Goal: Information Seeking & Learning: Learn about a topic

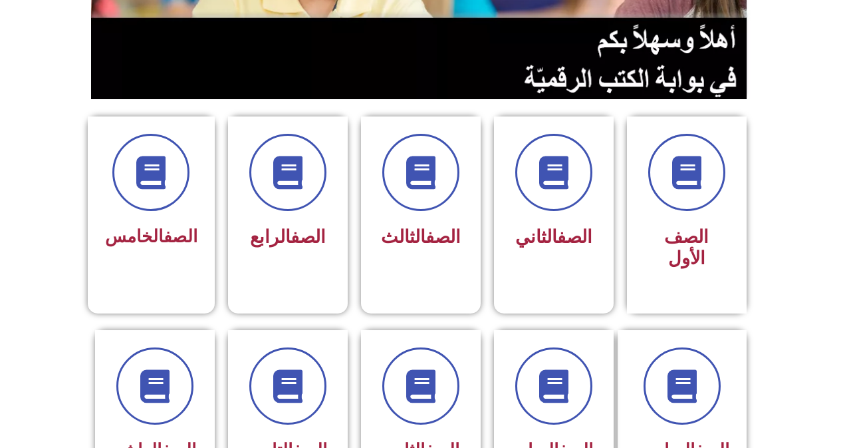
scroll to position [266, 0]
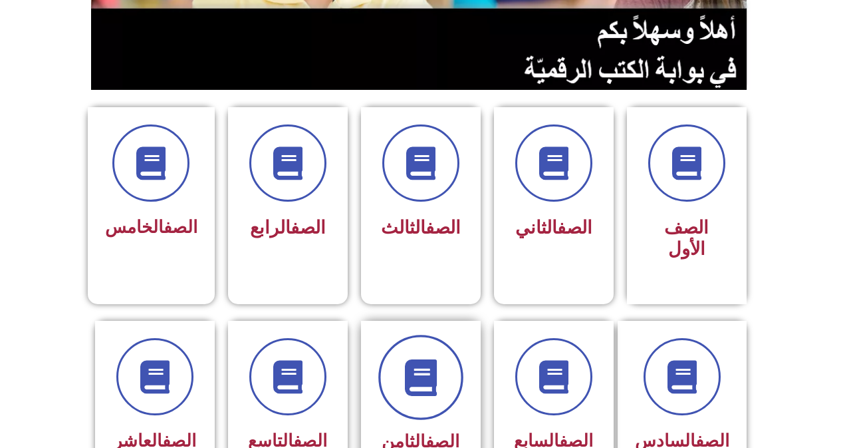
click at [416, 358] on icon at bounding box center [420, 376] width 37 height 37
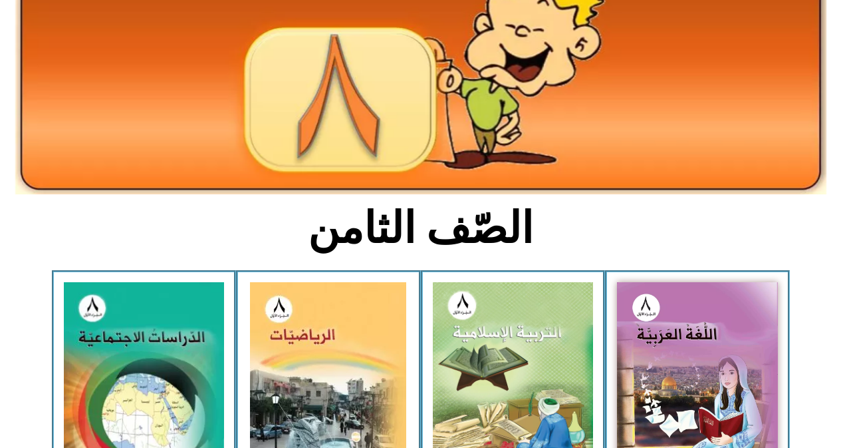
scroll to position [151, 0]
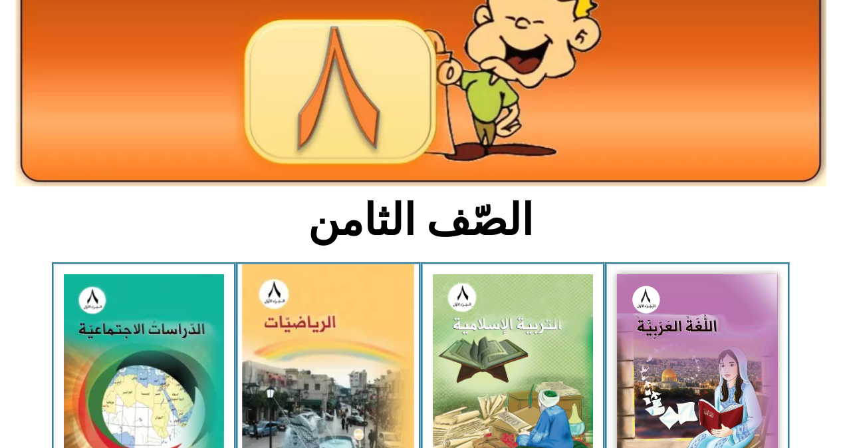
click at [384, 352] on img at bounding box center [329, 373] width 172 height 219
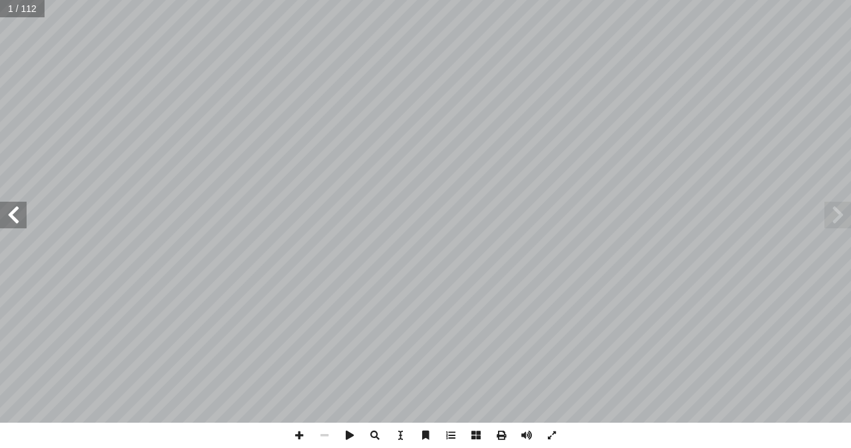
click at [1, 215] on span at bounding box center [13, 215] width 27 height 27
click at [1, 212] on span at bounding box center [13, 215] width 27 height 27
click at [1, 209] on span at bounding box center [13, 215] width 27 height 27
click at [1, 207] on span at bounding box center [13, 215] width 27 height 27
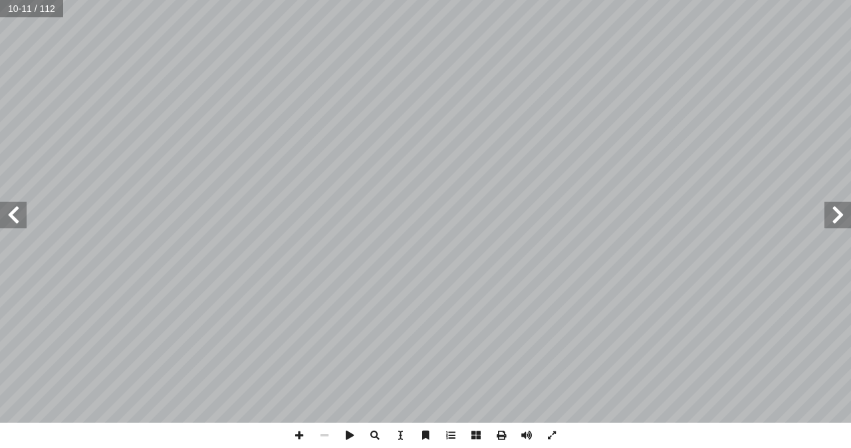
click at [1, 205] on span at bounding box center [13, 215] width 27 height 27
click at [17, 217] on span at bounding box center [13, 215] width 27 height 27
click at [293, 436] on span at bounding box center [299, 434] width 25 height 25
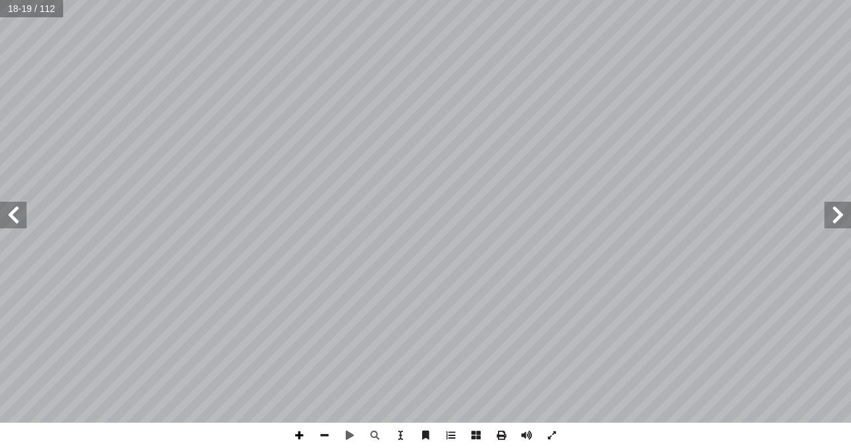
click at [298, 433] on span at bounding box center [299, 434] width 25 height 25
click at [9, 215] on span at bounding box center [13, 215] width 27 height 27
click at [846, 219] on span at bounding box center [838, 215] width 27 height 27
click at [299, 436] on span at bounding box center [299, 434] width 25 height 25
click at [296, 435] on span at bounding box center [299, 434] width 25 height 25
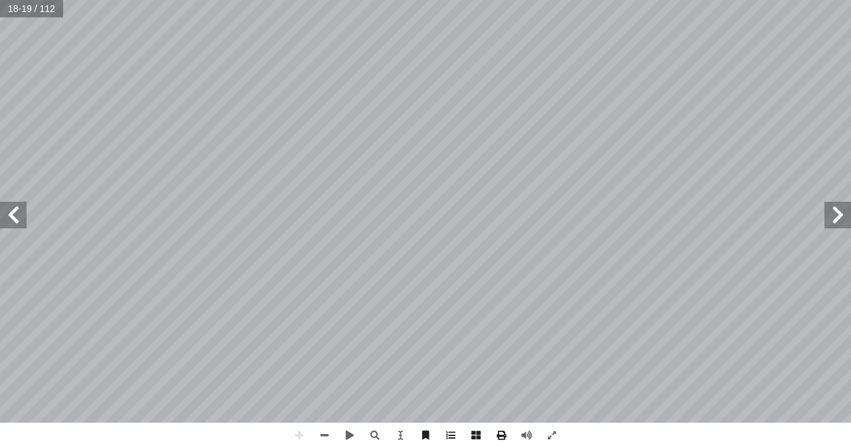
click at [22, 215] on span at bounding box center [13, 215] width 27 height 27
click at [291, 432] on span at bounding box center [299, 434] width 25 height 25
click at [15, 213] on span at bounding box center [13, 215] width 27 height 27
click at [303, 438] on span at bounding box center [299, 434] width 25 height 25
click at [295, 436] on span at bounding box center [299, 434] width 25 height 25
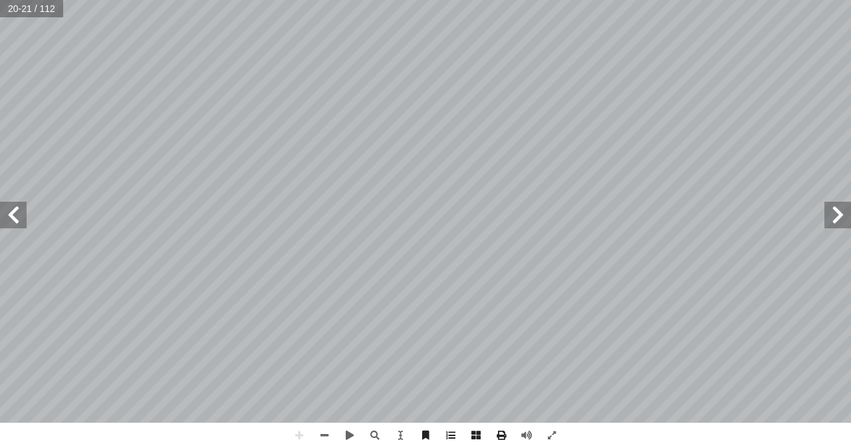
click at [7, 212] on span at bounding box center [13, 215] width 27 height 27
click at [831, 223] on span at bounding box center [838, 215] width 27 height 27
click at [175, 427] on div "16 ً قــا ْ ف َ ، و ِ ن ْ ي ّ نســبي ِ ــن ْ عددي ُ جمــع ُ يمكــن ٍّ عــام ٍ و…" at bounding box center [425, 224] width 851 height 448
click at [301, 435] on span at bounding box center [299, 434] width 25 height 25
click at [851, 209] on span at bounding box center [838, 215] width 27 height 27
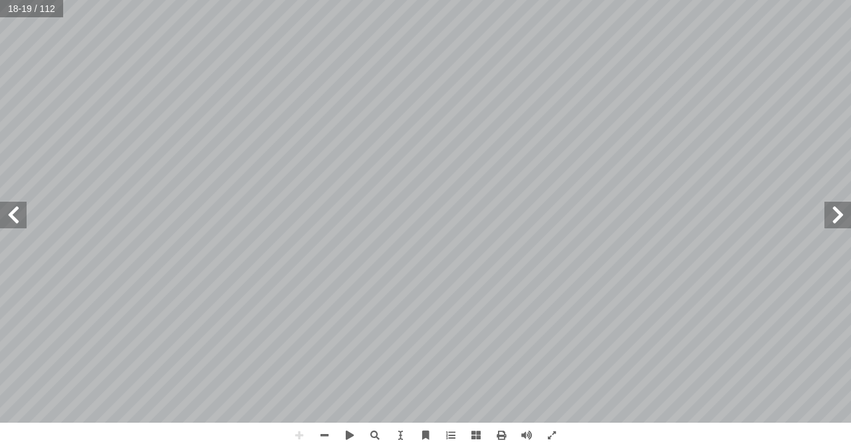
click at [843, 216] on span at bounding box center [838, 215] width 27 height 27
click at [10, 219] on span at bounding box center [13, 215] width 27 height 27
click at [9, 219] on span at bounding box center [13, 215] width 27 height 27
click at [710, 436] on div "16 ً قــا ْ ف َ ، و ِ ن ْ ي ّ نســبي ِ ــن ْ عددي ُ جمــع ُ يمكــن ٍّ عــام ٍ و…" at bounding box center [425, 224] width 851 height 448
